Goal: Transaction & Acquisition: Purchase product/service

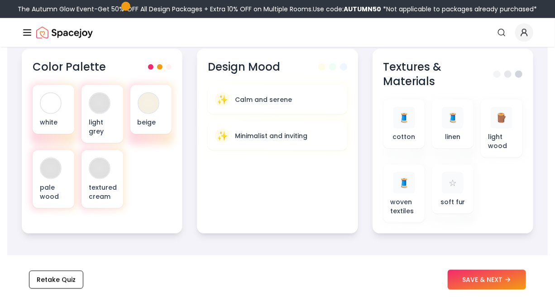
scroll to position [354, 0]
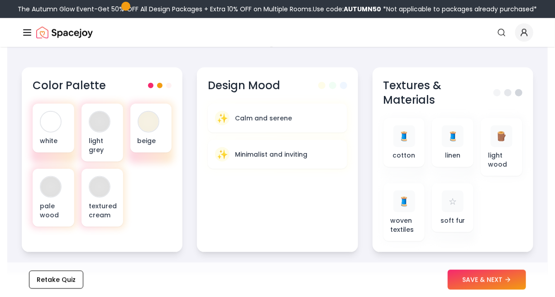
click at [156, 104] on div "beige" at bounding box center [151, 128] width 42 height 49
click at [159, 70] on div "Color Palette white light grey beige pale wood textured cream" at bounding box center [102, 159] width 161 height 185
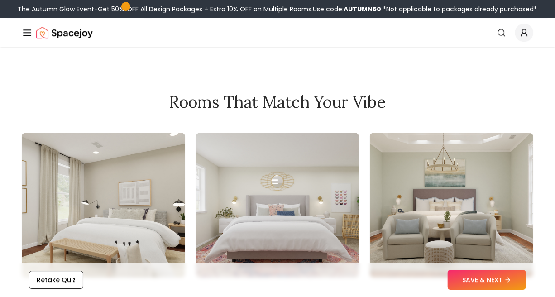
scroll to position [1010, 0]
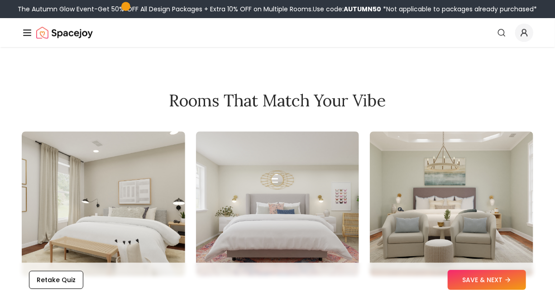
click at [245, 190] on img at bounding box center [277, 203] width 163 height 145
click at [493, 289] on button "SAVE & NEXT" at bounding box center [486, 280] width 78 height 20
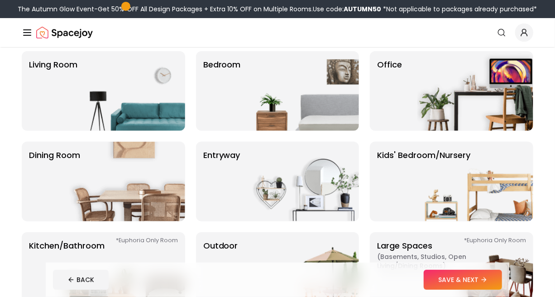
scroll to position [73, 0]
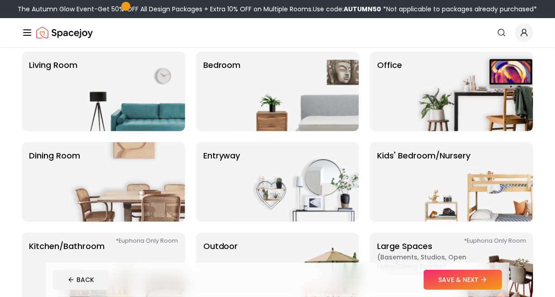
click at [279, 62] on img at bounding box center [301, 92] width 116 height 80
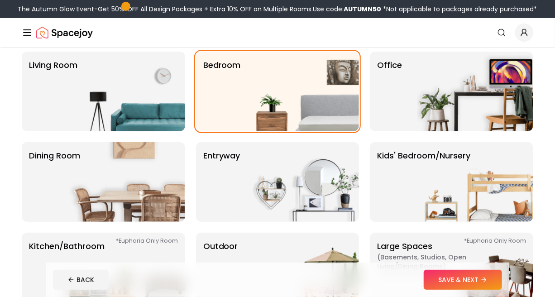
click at [276, 90] on img at bounding box center [301, 92] width 116 height 80
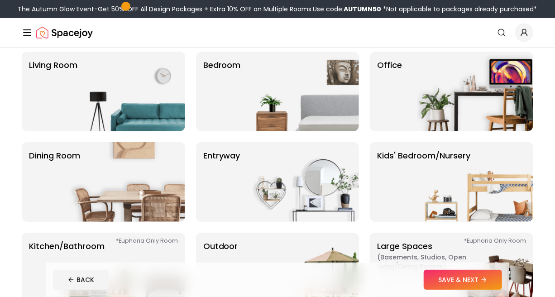
click at [310, 83] on img at bounding box center [301, 92] width 116 height 80
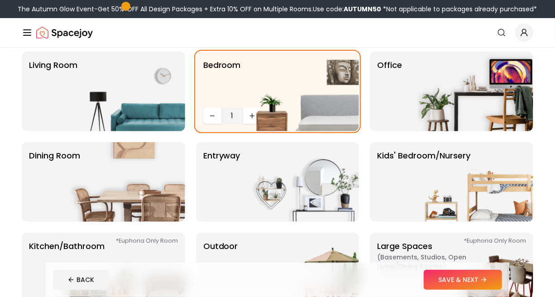
click at [470, 283] on button "SAVE & NEXT" at bounding box center [462, 280] width 78 height 20
